Goal: Transaction & Acquisition: Purchase product/service

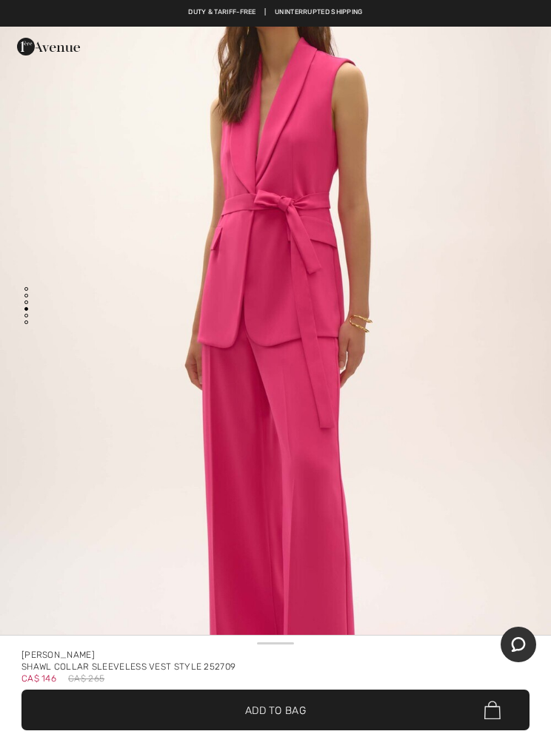
scroll to position [2554, 0]
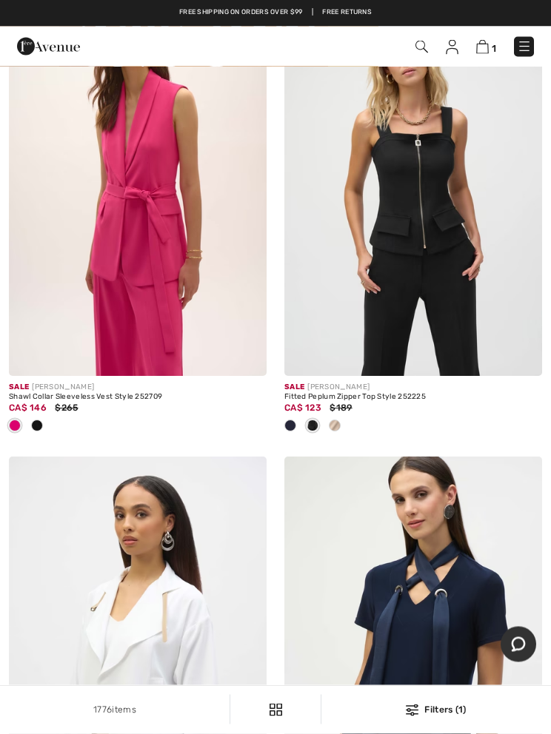
scroll to position [4544, 0]
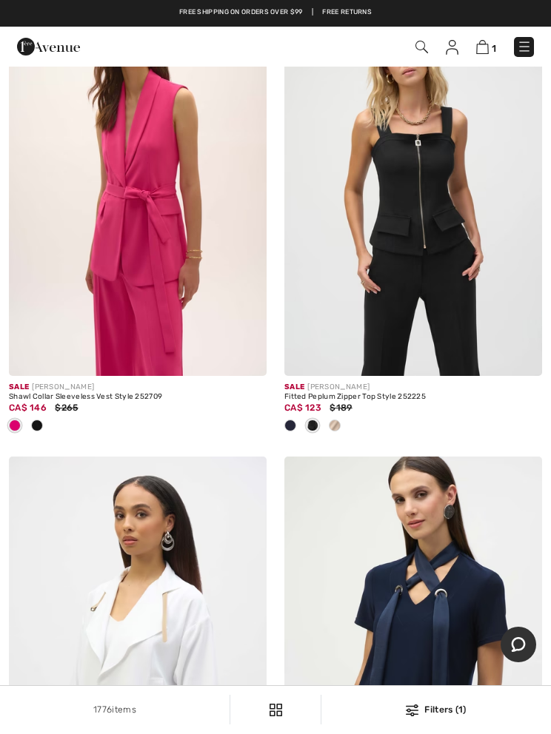
click at [149, 205] on img at bounding box center [138, 183] width 258 height 386
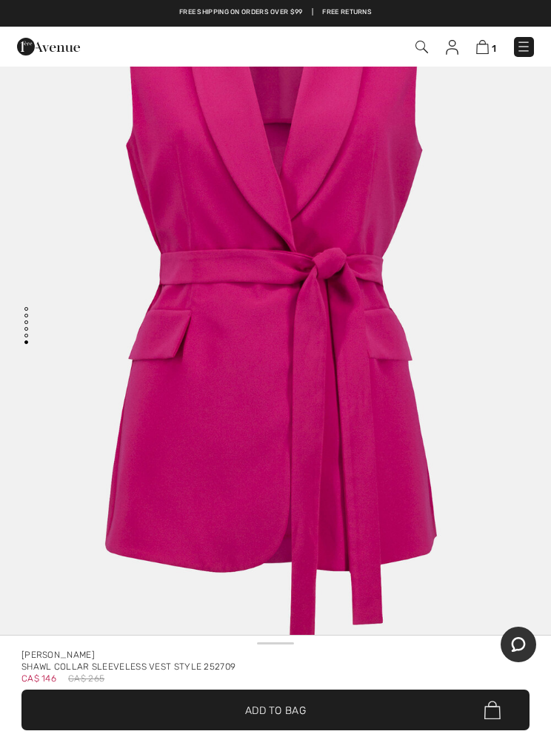
click at [478, 381] on img "5 / 5" at bounding box center [275, 307] width 551 height 826
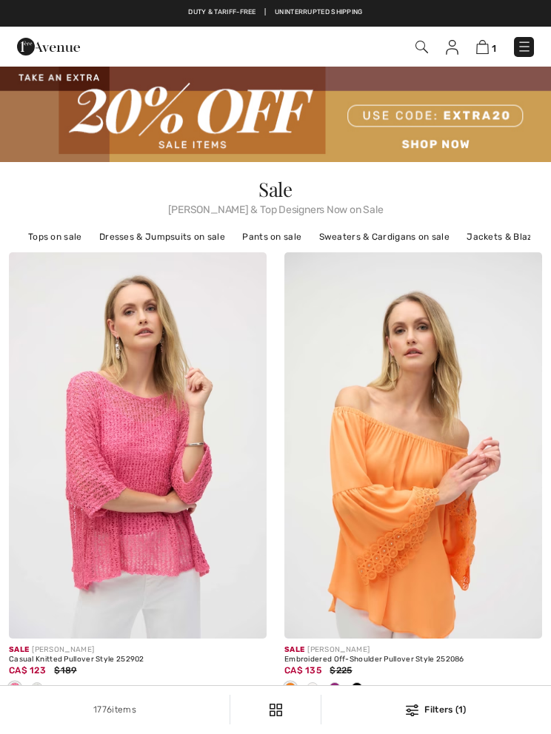
scroll to position [4544, 0]
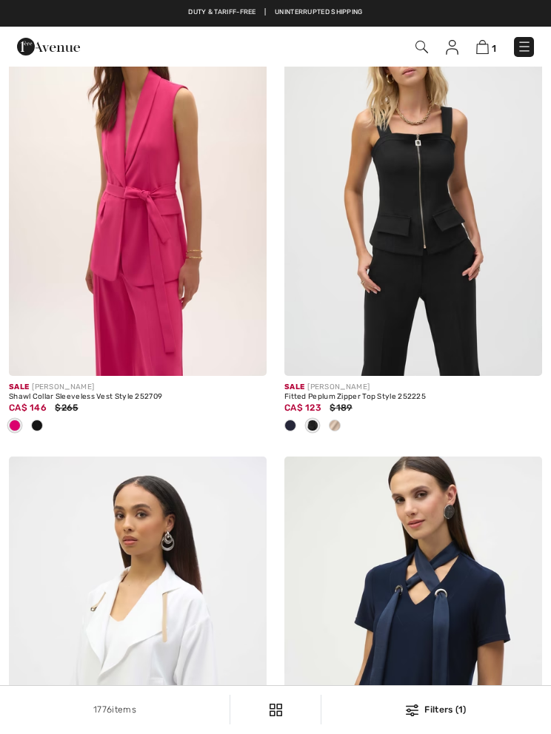
checkbox input "true"
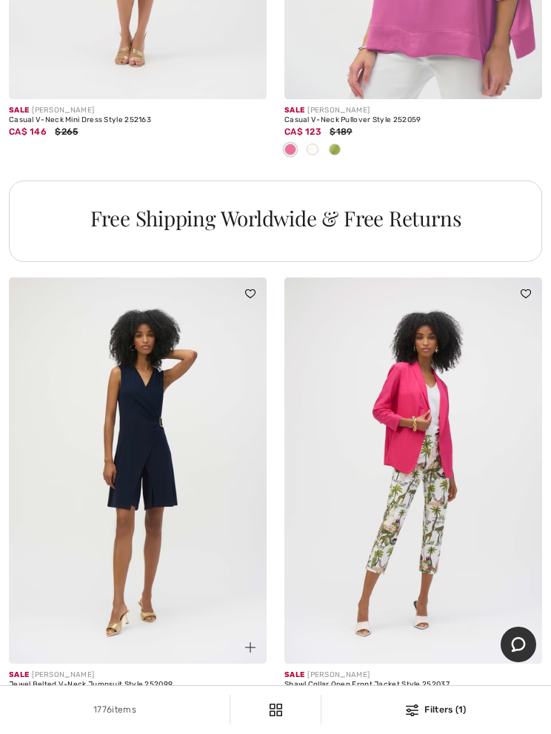
scroll to position [11701, 0]
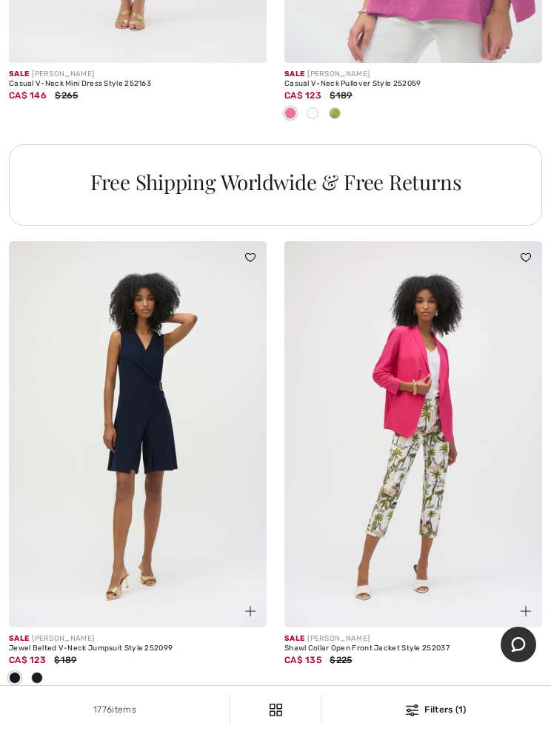
click at [317, 710] on link "3" at bounding box center [323, 719] width 41 height 19
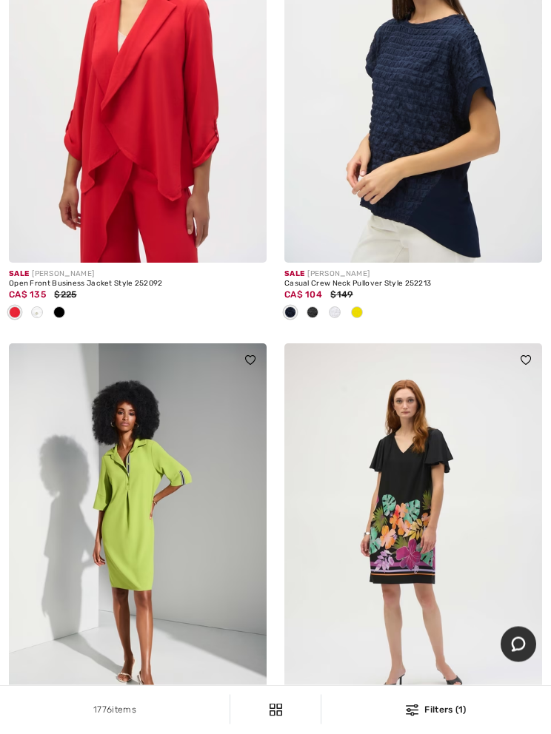
scroll to position [1332, 0]
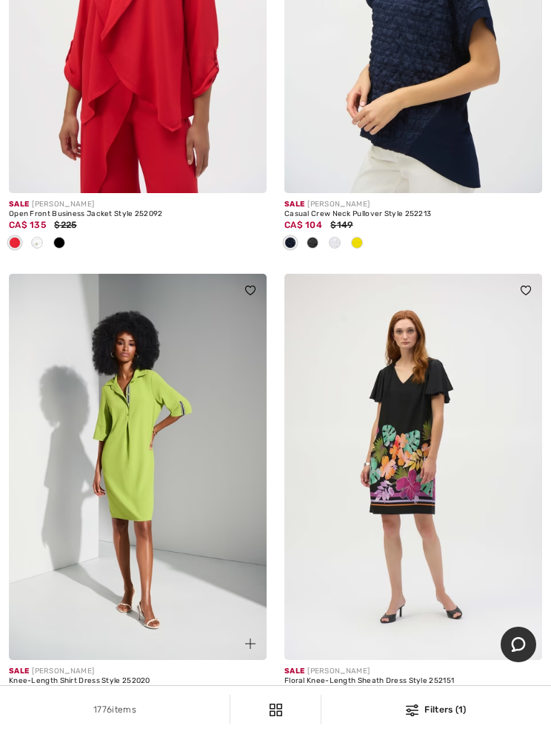
click at [138, 447] on img at bounding box center [138, 467] width 258 height 386
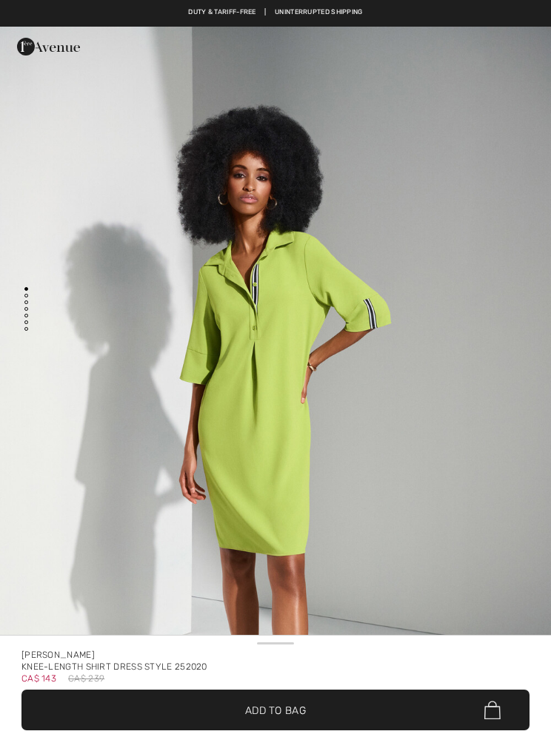
checkbox input "true"
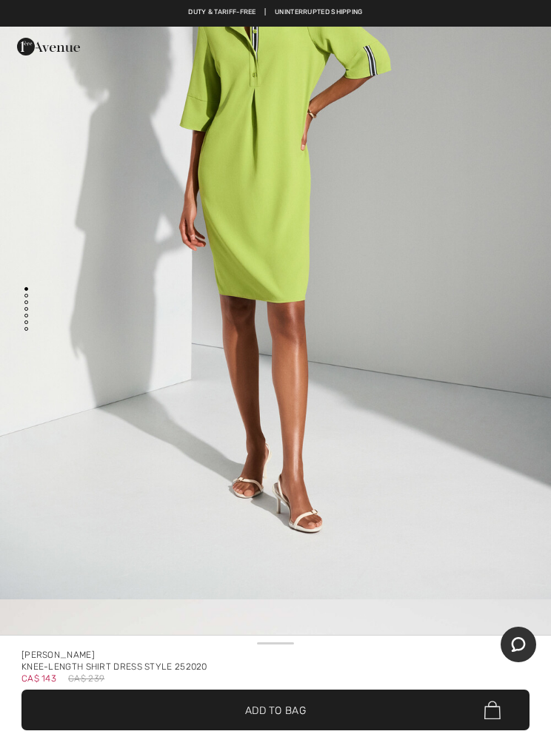
scroll to position [200, 0]
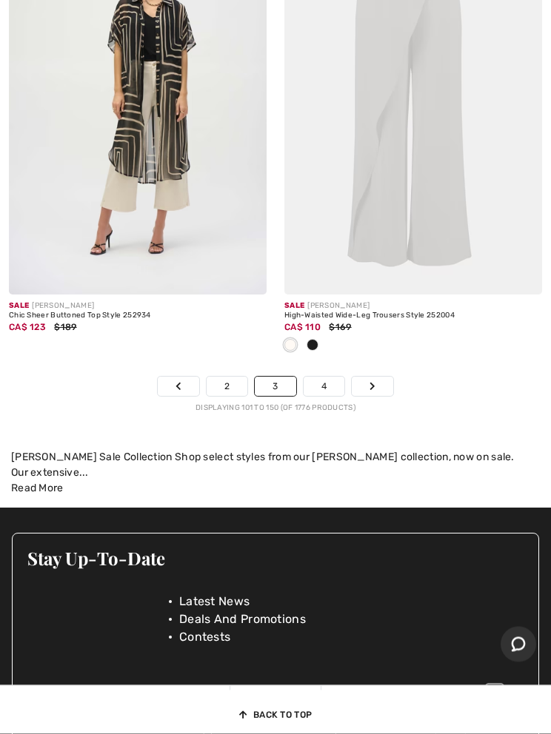
scroll to position [11912, 0]
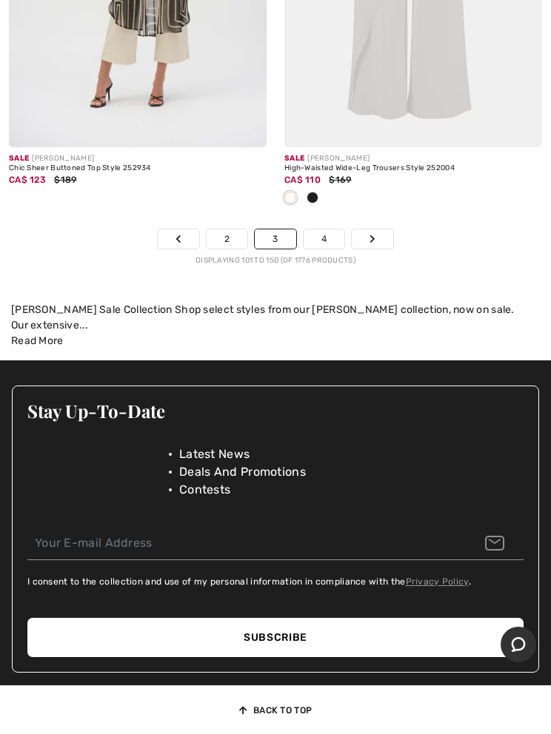
click at [318, 233] on link "4" at bounding box center [324, 239] width 41 height 19
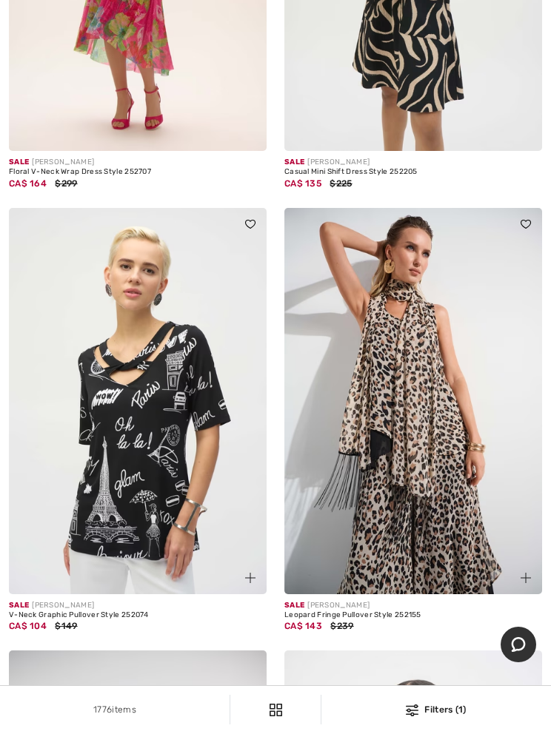
scroll to position [3269, 0]
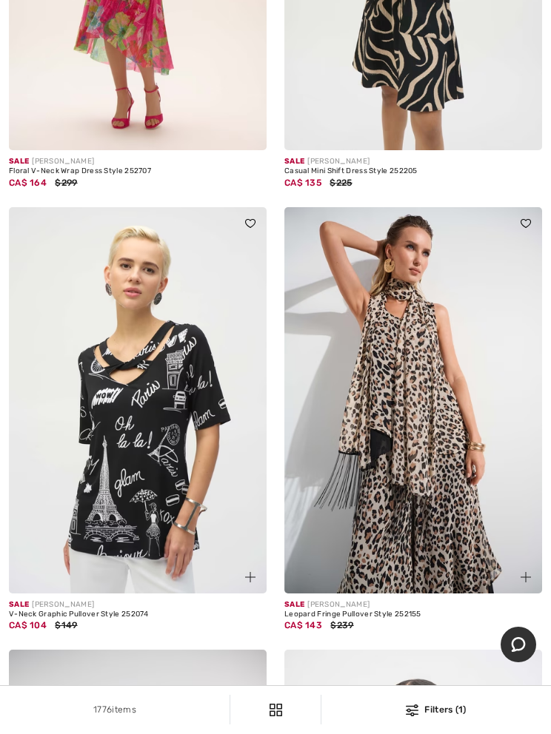
click at [435, 447] on img at bounding box center [413, 400] width 258 height 386
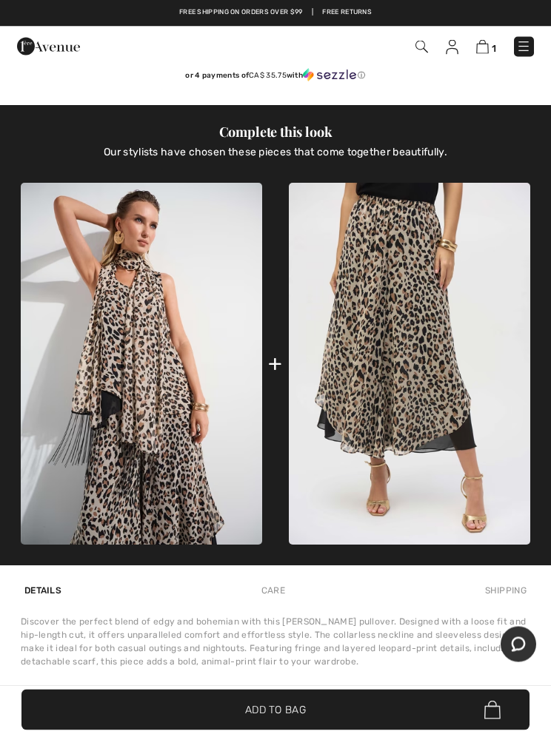
scroll to position [991, 0]
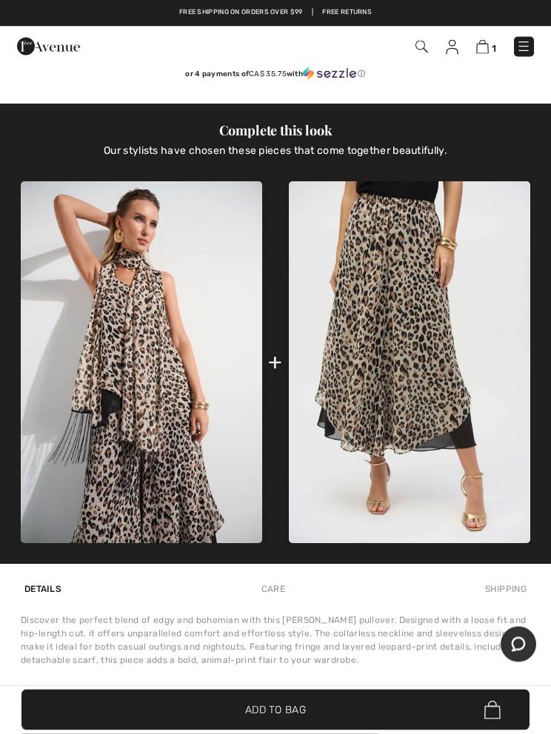
click at [435, 406] on img at bounding box center [409, 363] width 241 height 362
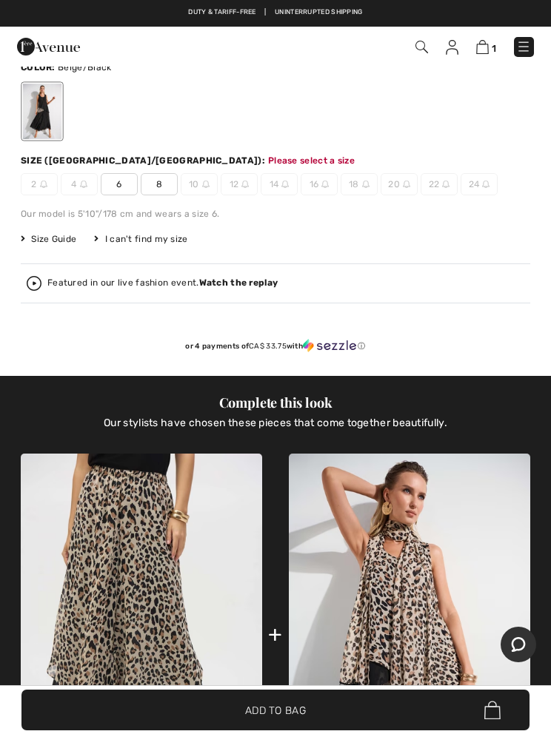
scroll to position [776, 0]
